Goal: Use online tool/utility: Utilize a website feature to perform a specific function

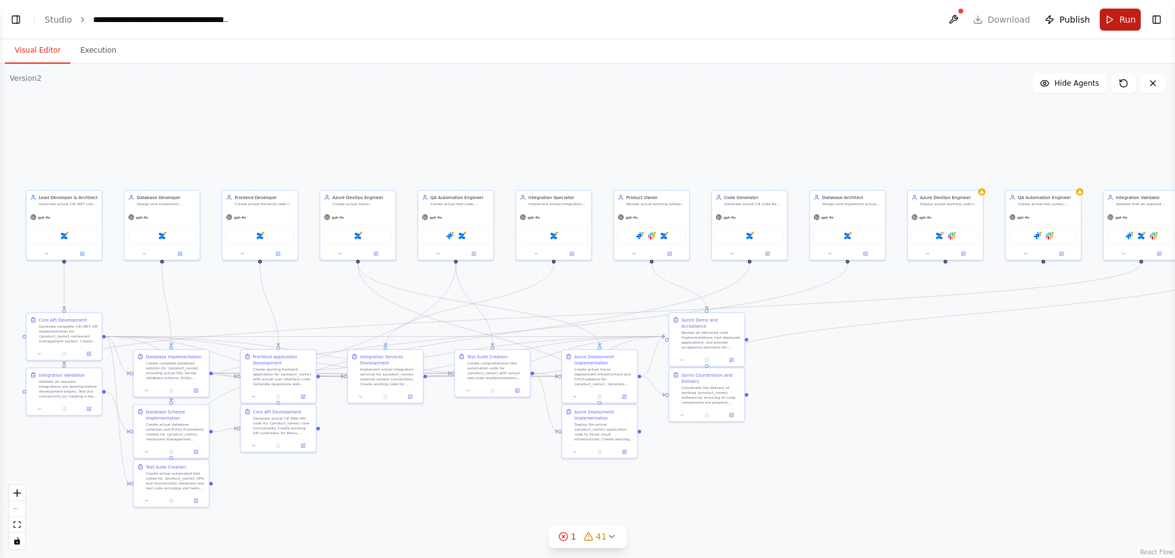
click at [1110, 21] on button "Run" at bounding box center [1120, 20] width 41 height 22
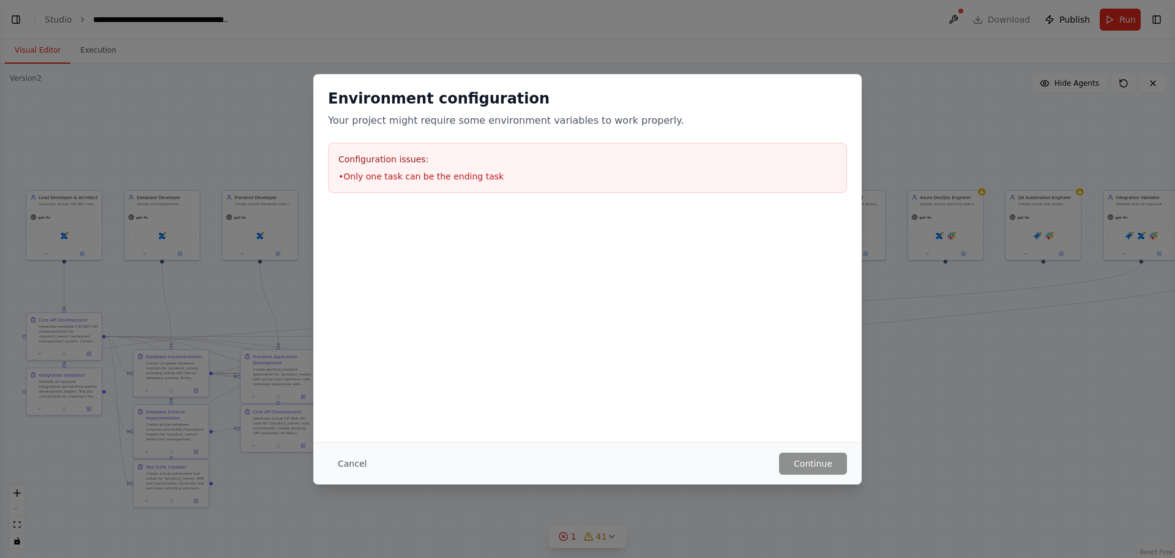
click at [439, 177] on li "• Only one task can be the ending task" at bounding box center [587, 176] width 498 height 12
click at [425, 176] on li "• Only one task can be the ending task" at bounding box center [587, 176] width 498 height 12
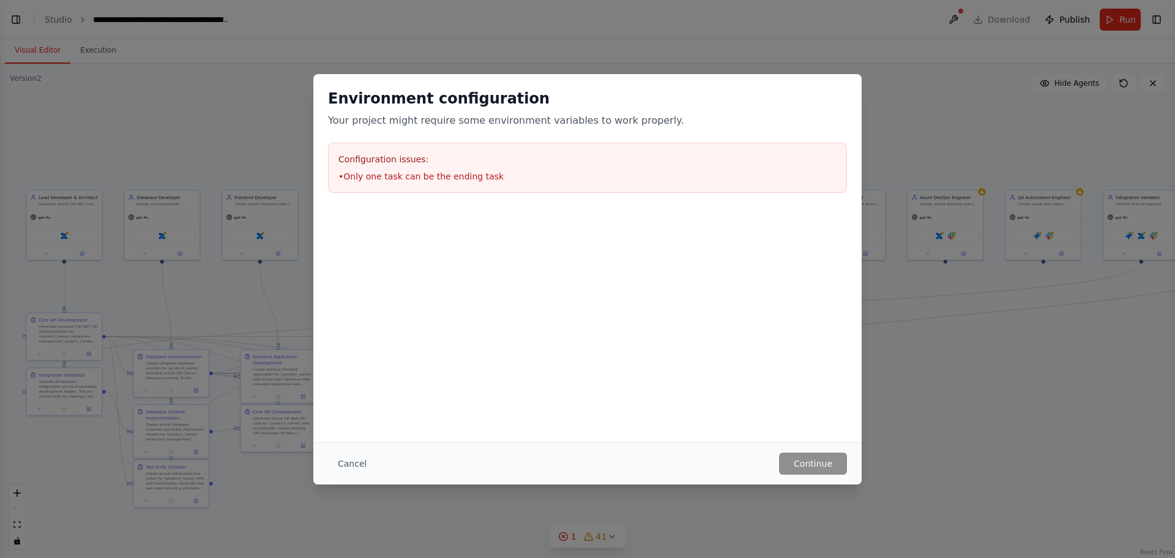
click at [438, 178] on li "• Only one task can be the ending task" at bounding box center [587, 176] width 498 height 12
click at [426, 176] on li "• Only one task can be the ending task" at bounding box center [587, 176] width 498 height 12
click at [359, 465] on button "Cancel" at bounding box center [352, 463] width 48 height 22
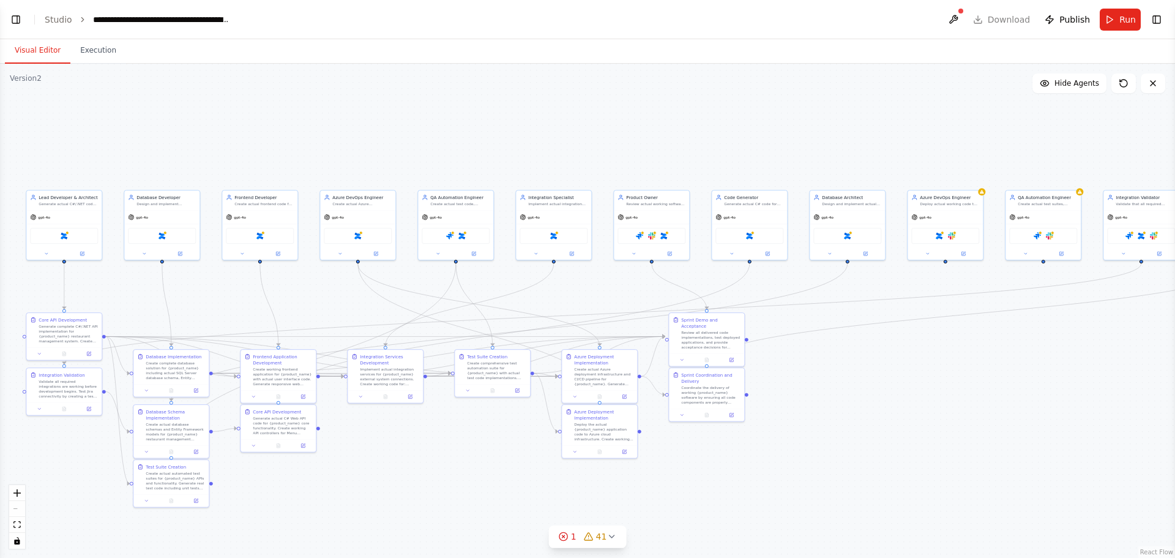
click at [728, 127] on div ".deletable-edge-delete-btn { width: 20px; height: 20px; border: 0px solid #ffff…" at bounding box center [587, 311] width 1175 height 494
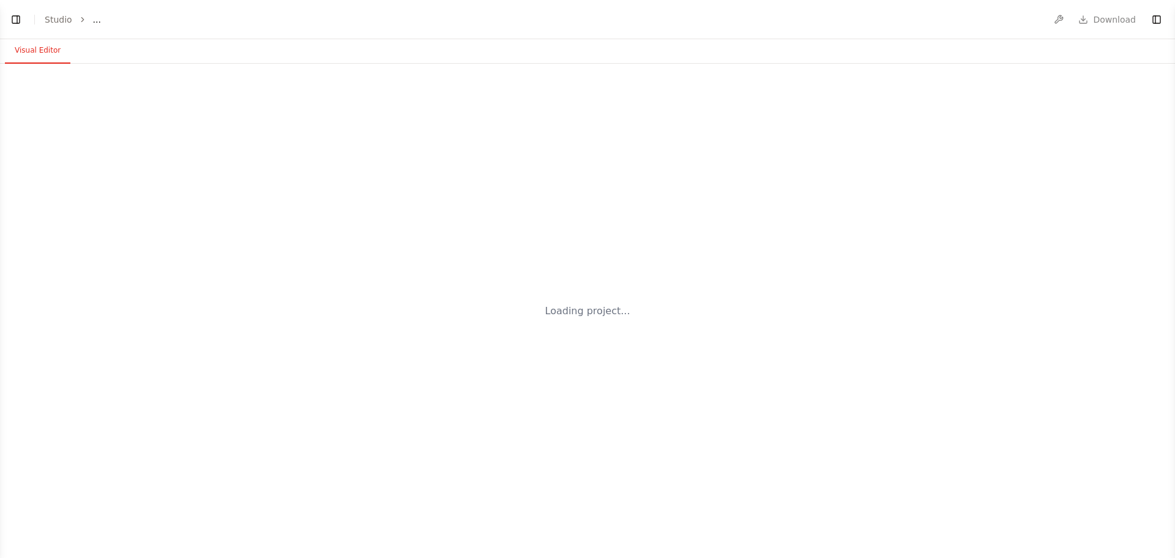
select select "****"
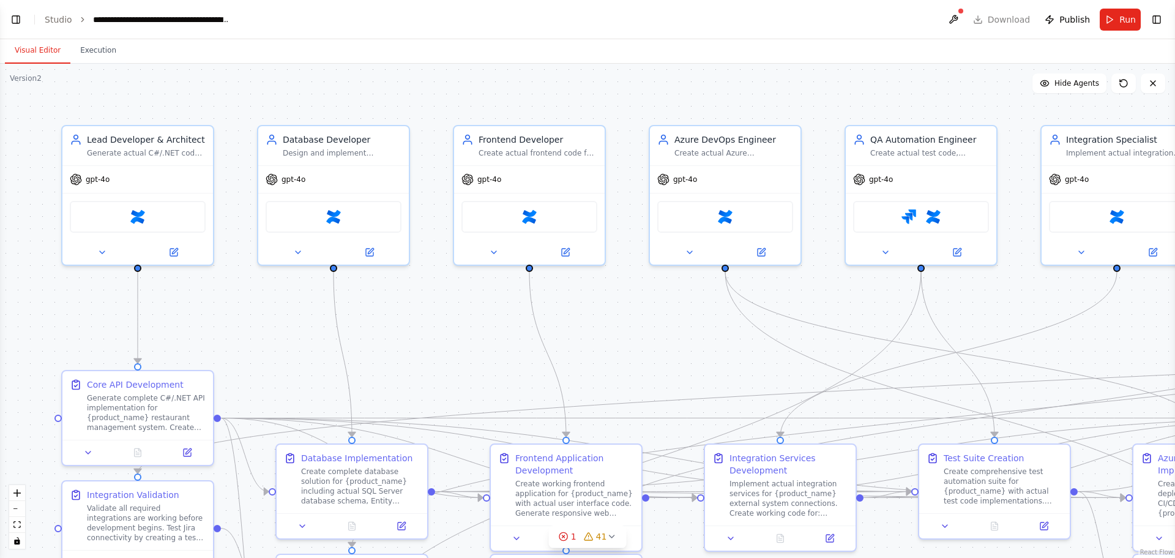
drag, startPoint x: 97, startPoint y: 52, endPoint x: 677, endPoint y: 126, distance: 584.9
click at [97, 51] on button "Execution" at bounding box center [98, 51] width 56 height 26
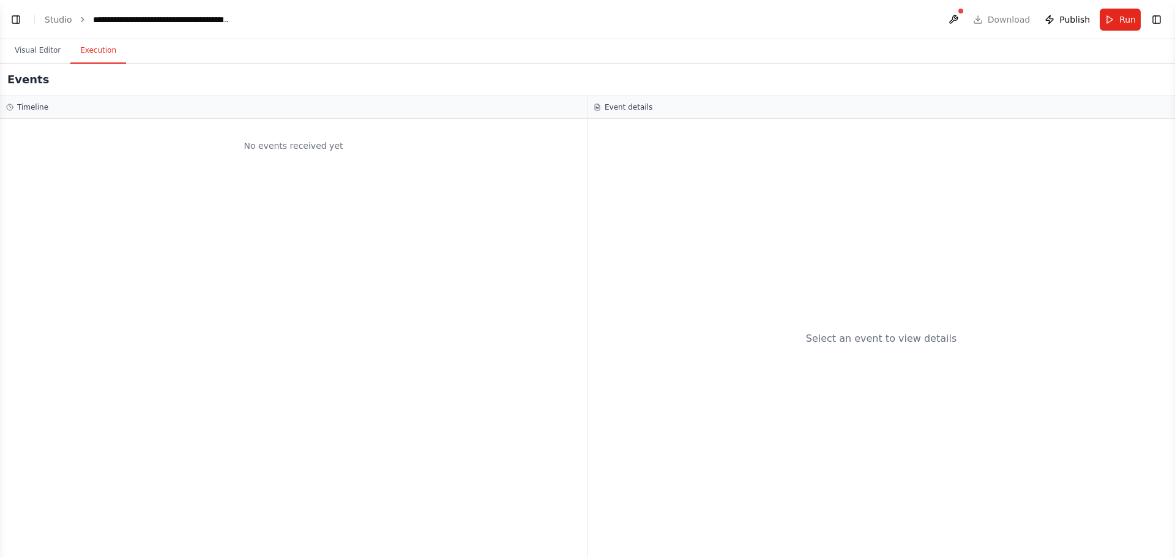
scroll to position [31777, 0]
click at [1122, 18] on span "Run" at bounding box center [1127, 19] width 17 height 12
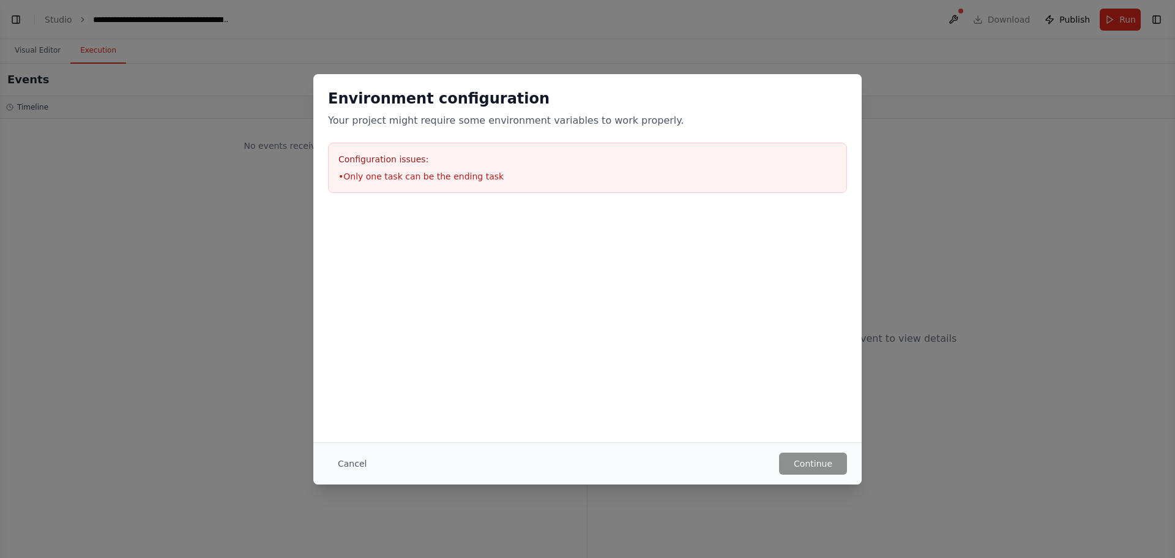
click at [375, 176] on li "• Only one task can be the ending task" at bounding box center [587, 176] width 498 height 12
click at [476, 197] on div "Environment configuration Your project might require some environment variables…" at bounding box center [587, 140] width 548 height 133
click at [95, 148] on div "Environment configuration Your project might require some environment variables…" at bounding box center [587, 279] width 1175 height 558
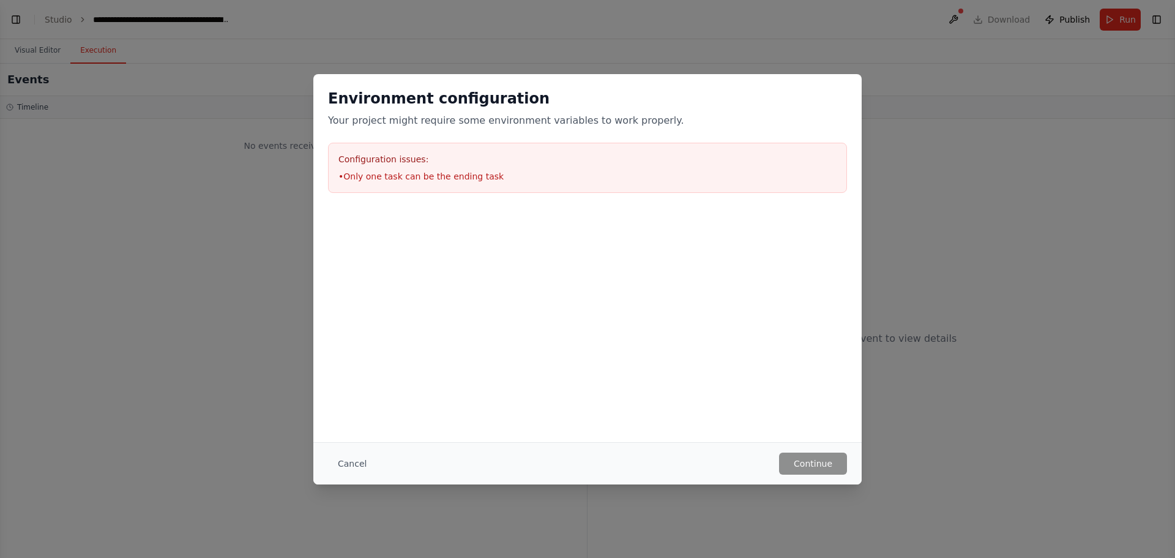
click at [39, 52] on div "Environment configuration Your project might require some environment variables…" at bounding box center [587, 279] width 1175 height 558
click at [362, 456] on button "Cancel" at bounding box center [352, 463] width 48 height 22
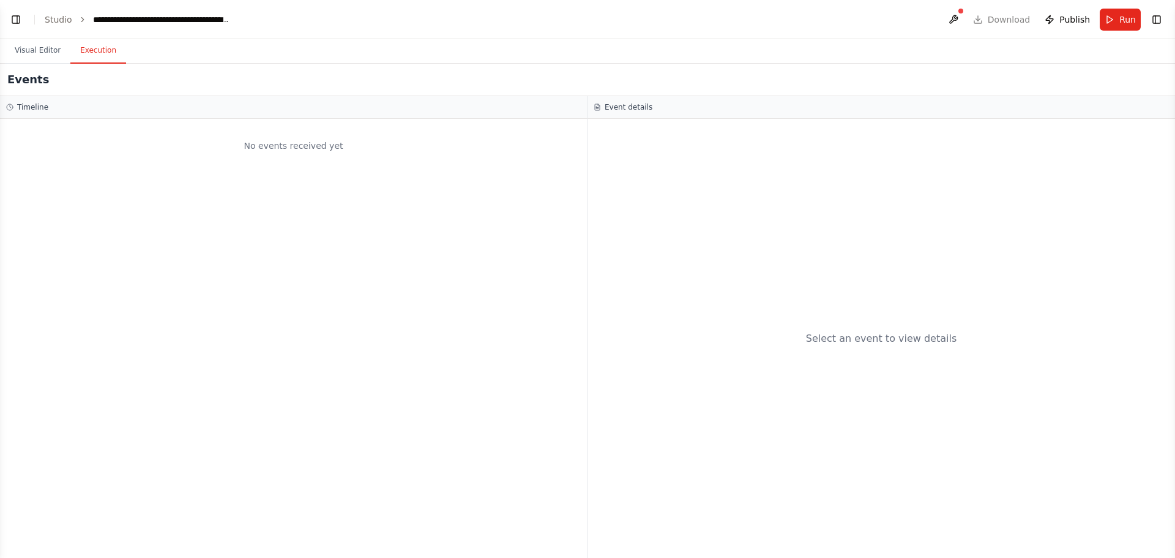
click at [26, 48] on button "Visual Editor" at bounding box center [37, 51] width 65 height 26
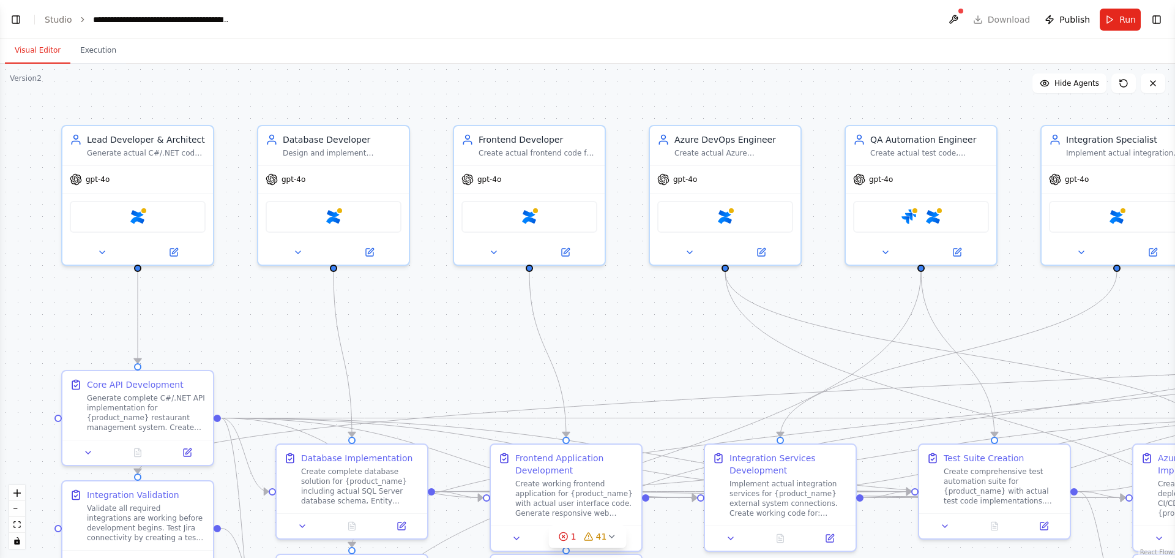
click at [13, 18] on button "Toggle Left Sidebar" at bounding box center [15, 19] width 17 height 17
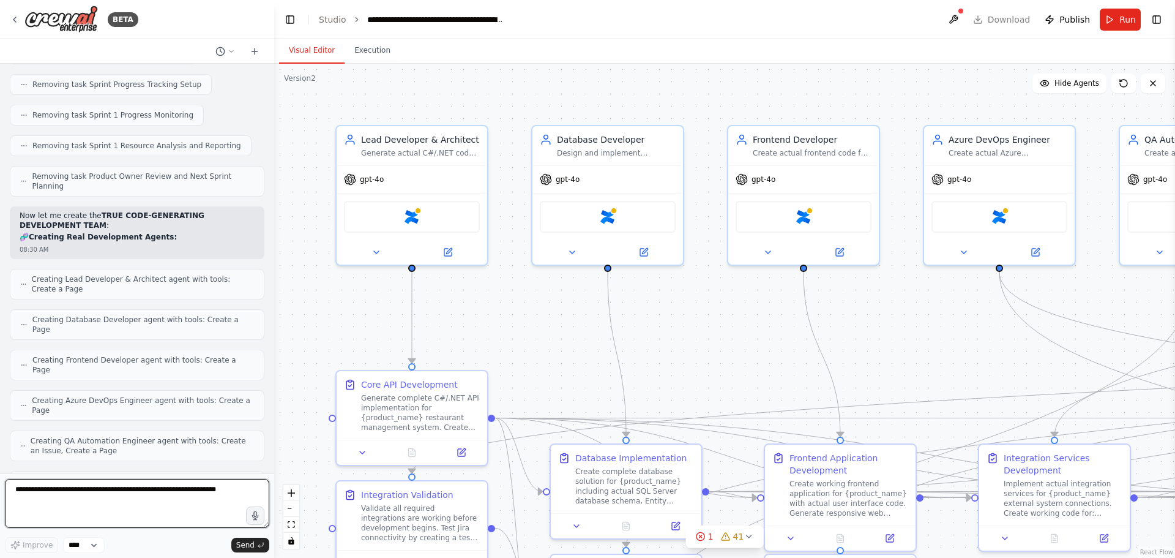
drag, startPoint x: 59, startPoint y: 498, endPoint x: 95, endPoint y: 492, distance: 36.5
click at [59, 498] on textarea at bounding box center [137, 503] width 264 height 49
click at [381, 55] on button "Execution" at bounding box center [373, 51] width 56 height 26
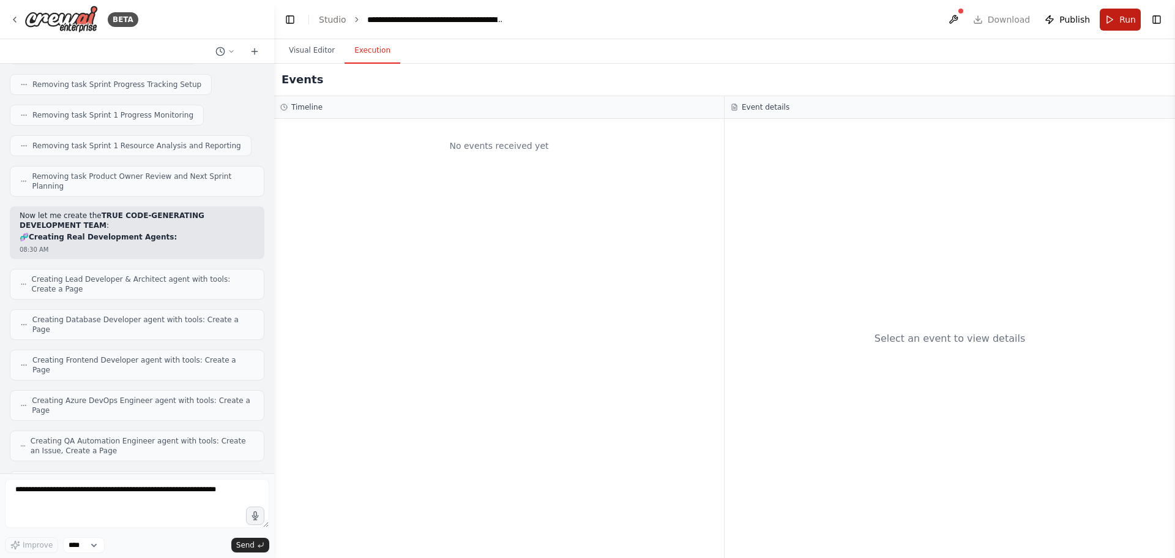
click at [1118, 25] on button "Run" at bounding box center [1120, 20] width 41 height 22
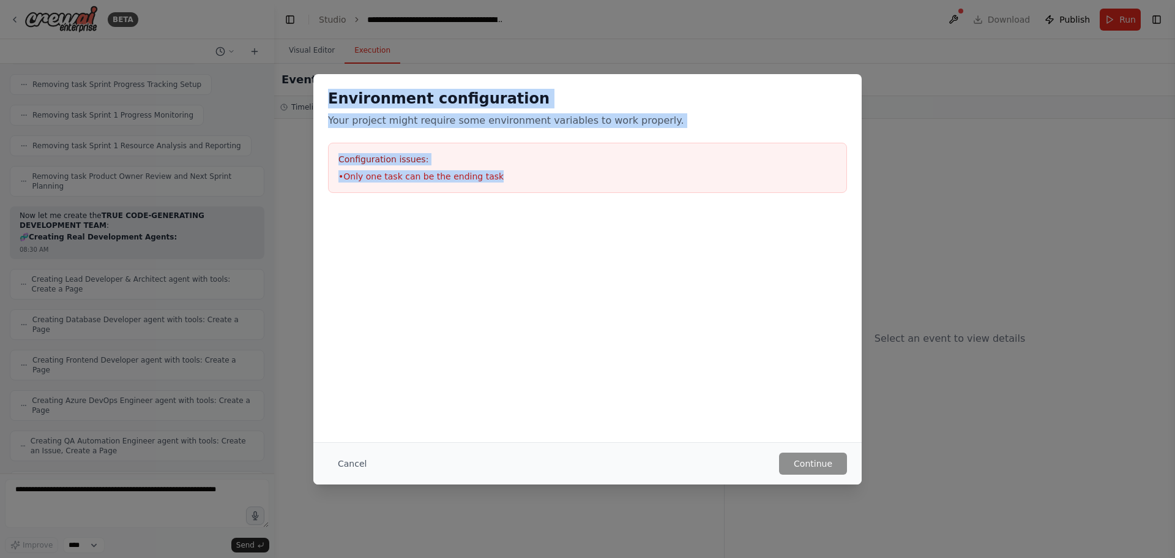
drag, startPoint x: 328, startPoint y: 97, endPoint x: 490, endPoint y: 176, distance: 179.8
click at [490, 176] on div "Environment configuration Your project might require some environment variables…" at bounding box center [587, 140] width 548 height 133
copy div "Environment configuration Your project might require some environment variables…"
click at [360, 461] on button "Cancel" at bounding box center [352, 463] width 48 height 22
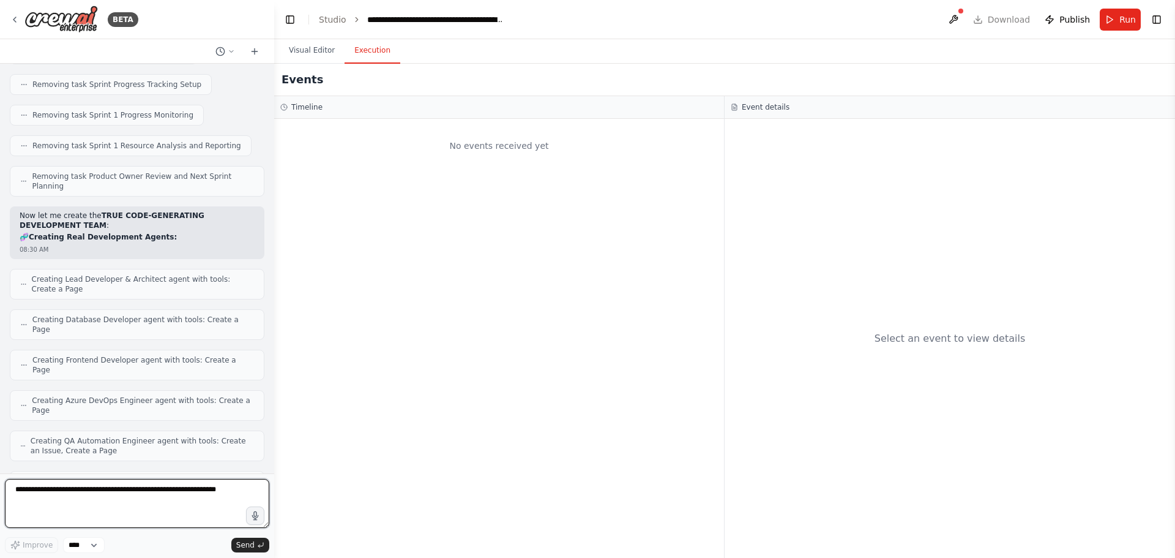
click at [135, 490] on textarea at bounding box center [137, 503] width 264 height 49
paste textarea "**********"
type textarea "**********"
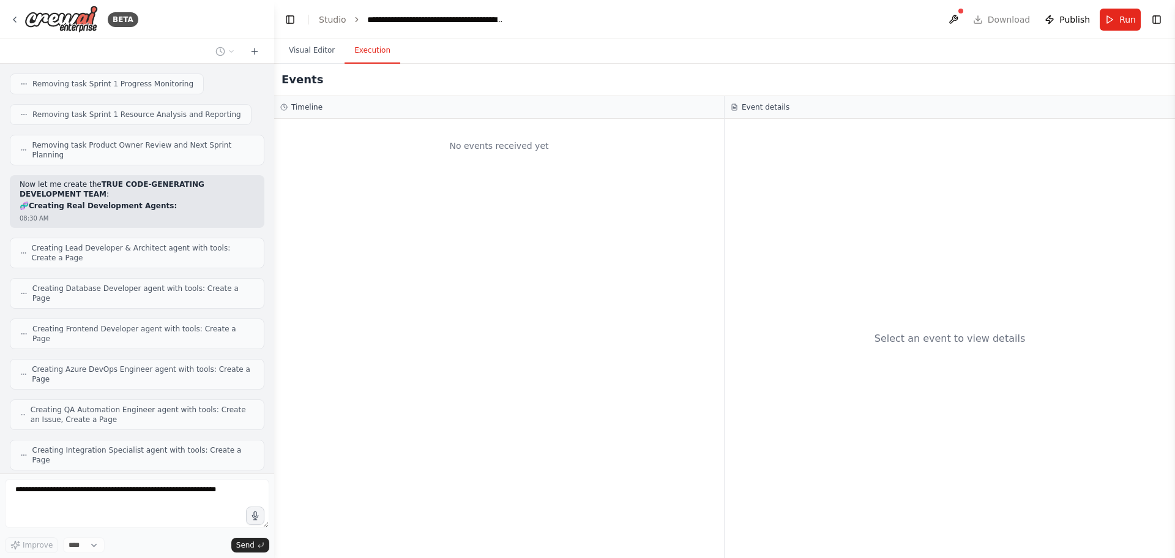
scroll to position [31872, 0]
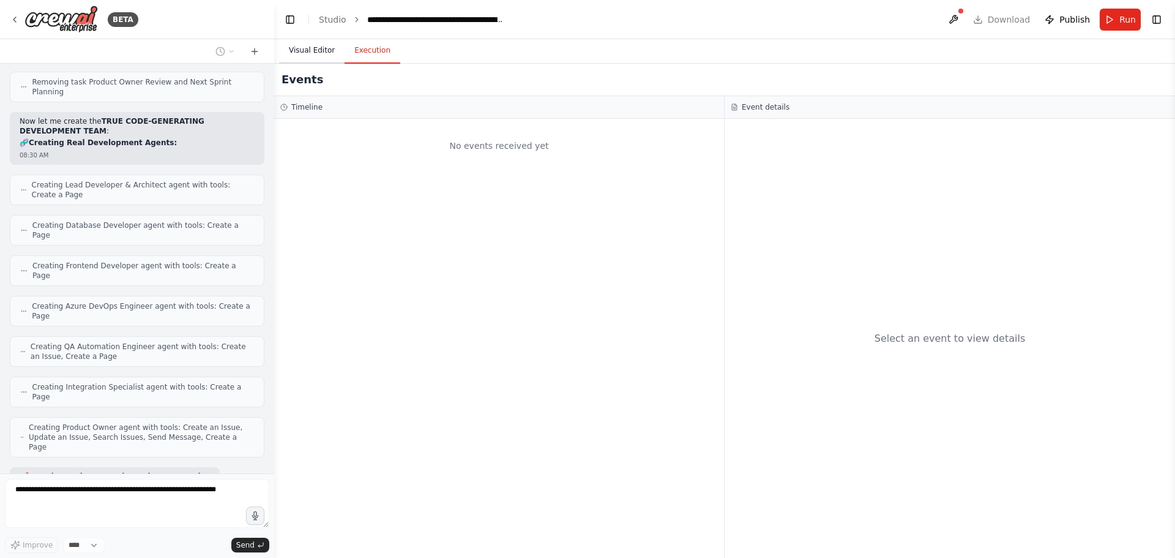
click at [326, 50] on button "Visual Editor" at bounding box center [311, 51] width 65 height 26
